Goal: Navigation & Orientation: Find specific page/section

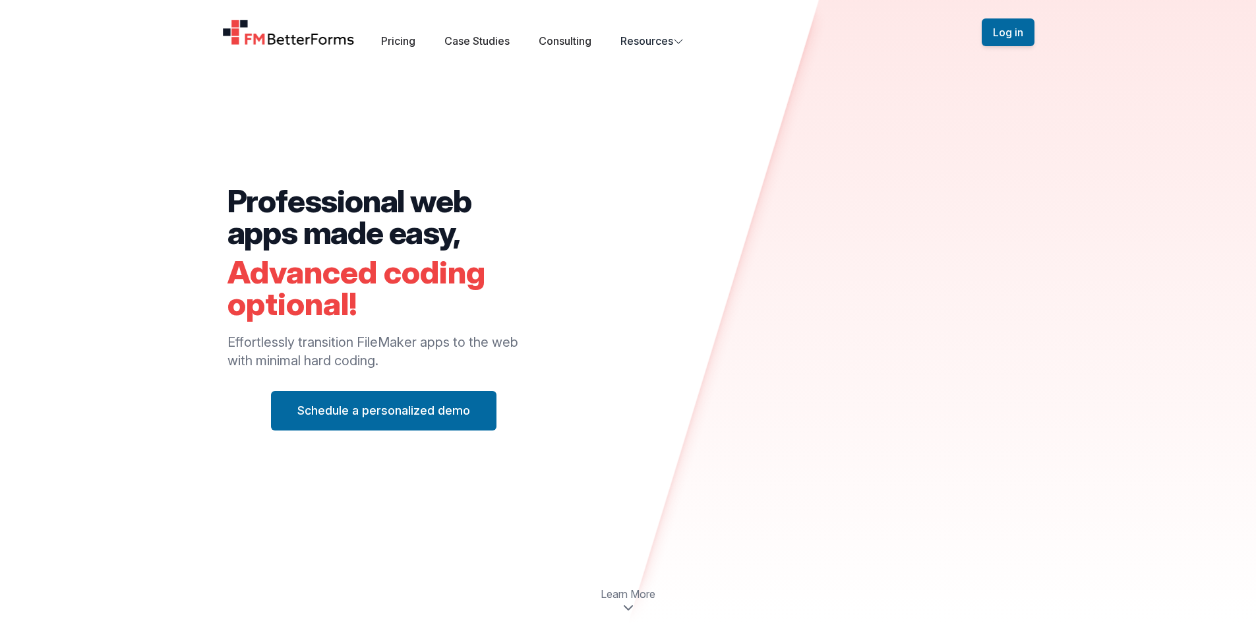
click at [323, 36] on img "Home" at bounding box center [288, 32] width 133 height 26
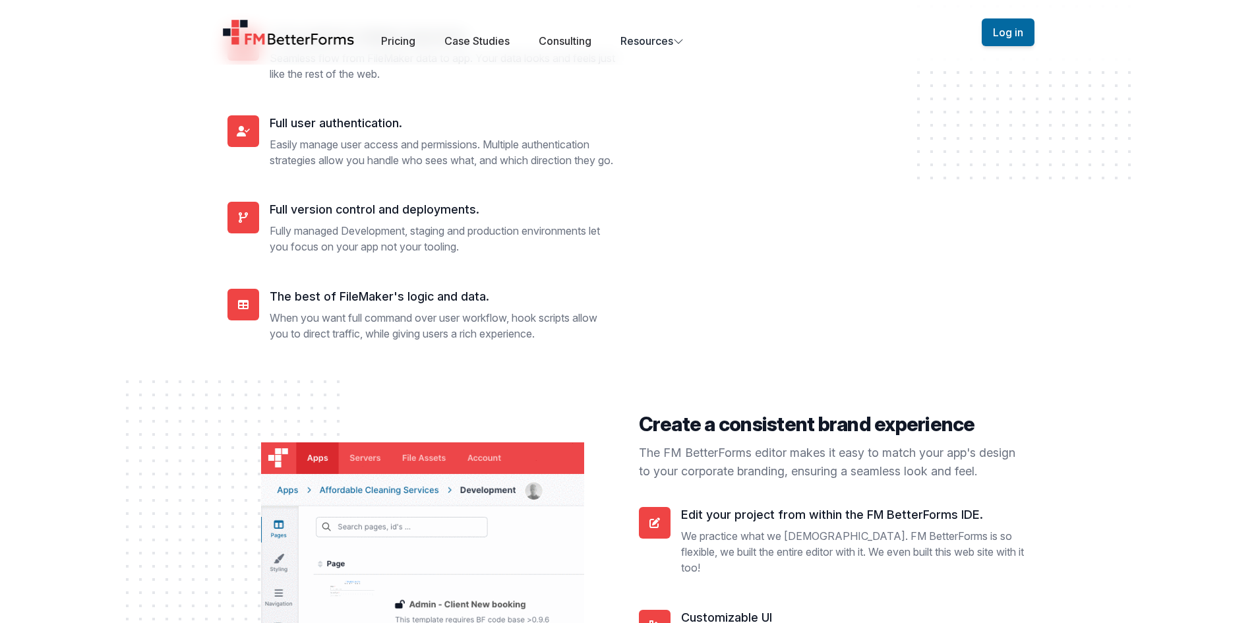
scroll to position [3382, 0]
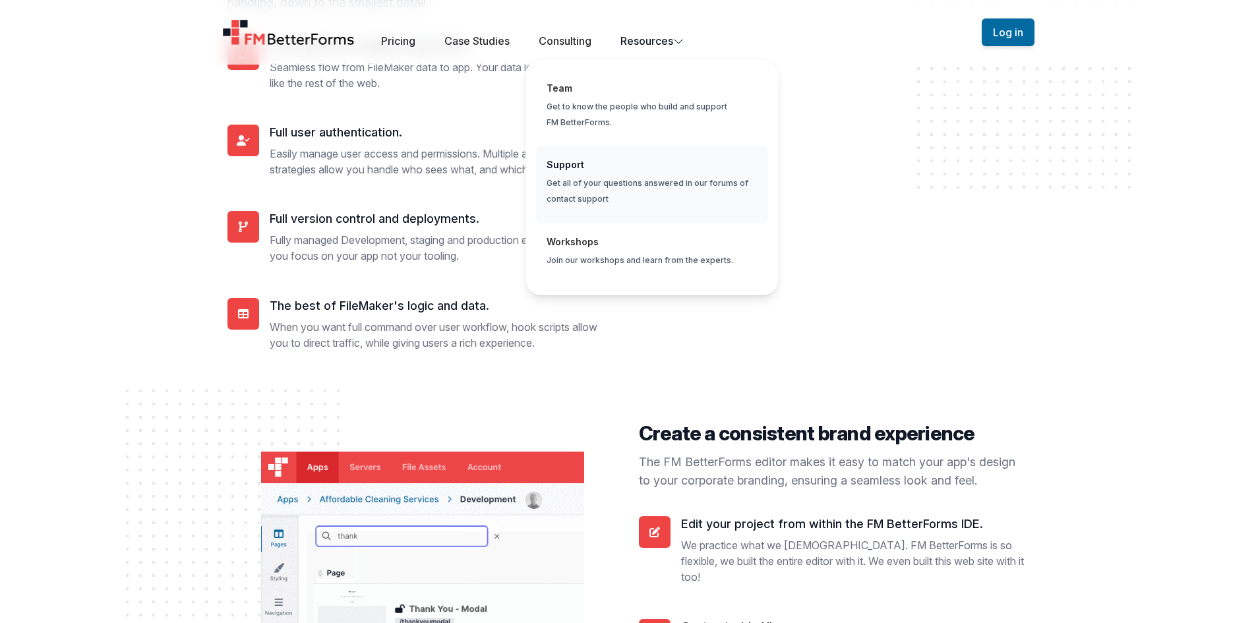
click at [671, 202] on span "Global" at bounding box center [652, 184] width 232 height 77
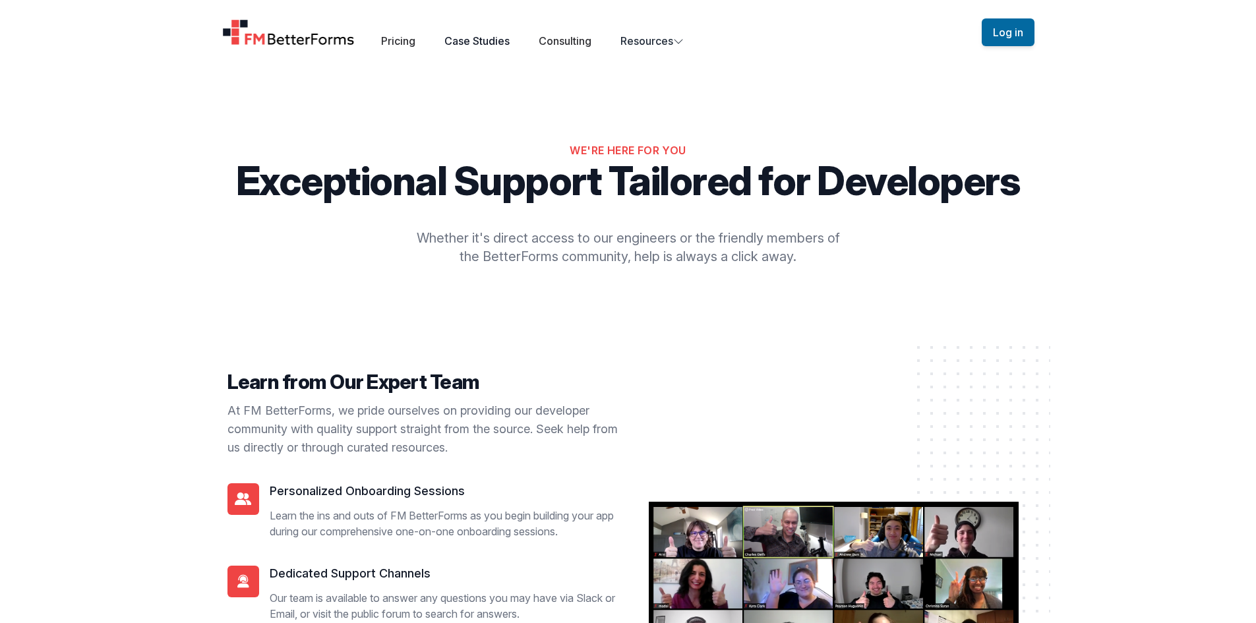
click at [481, 37] on link "Case Studies" at bounding box center [477, 40] width 65 height 13
